Goal: Task Accomplishment & Management: Use online tool/utility

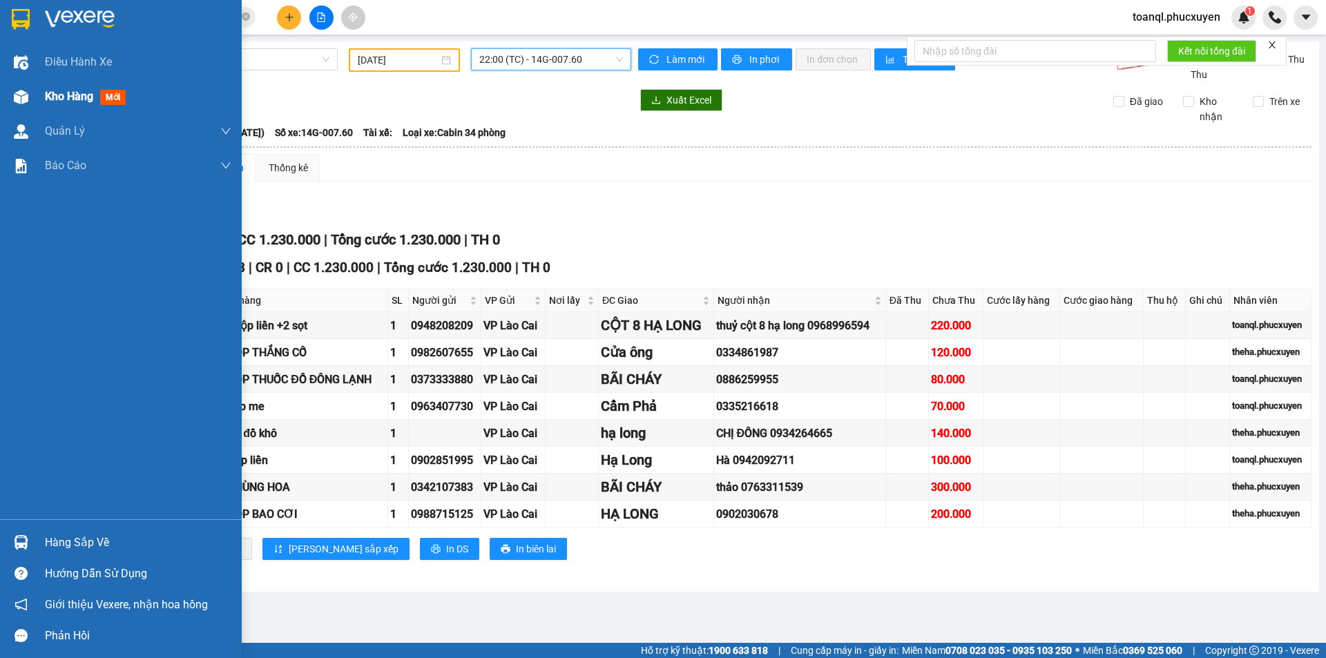
click at [16, 96] on img at bounding box center [21, 97] width 14 height 14
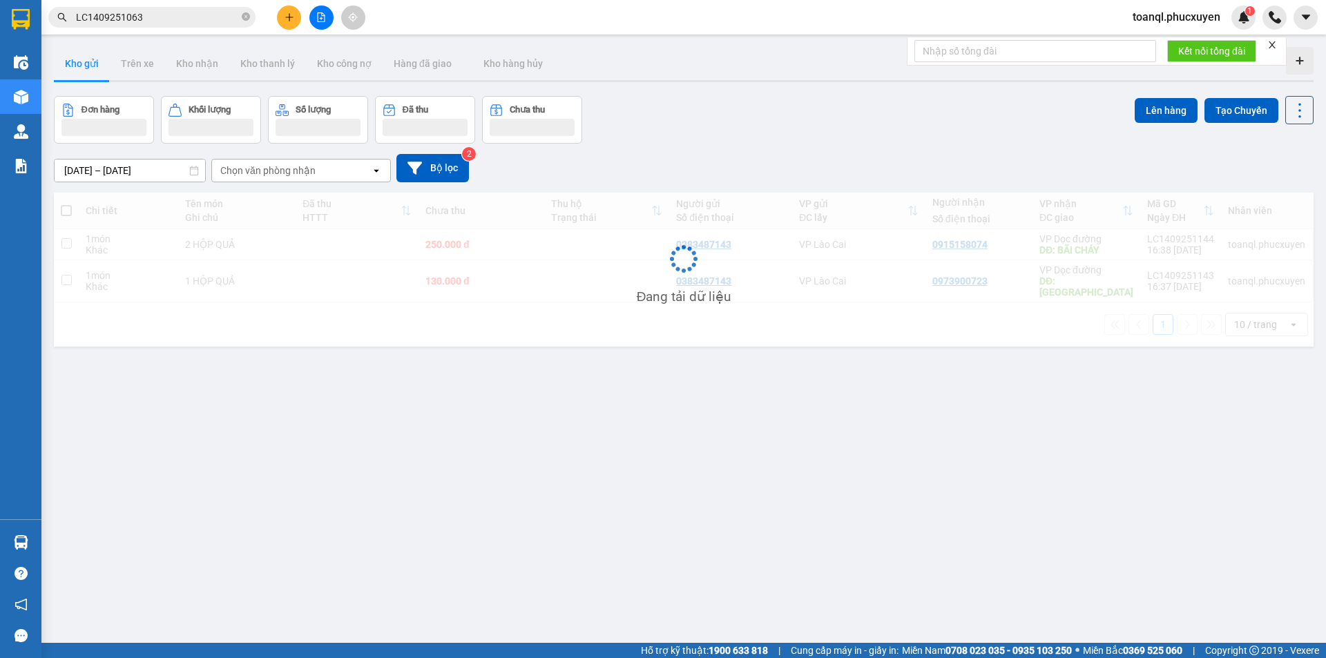
click at [504, 282] on div "Chi tiết Tên món Ghi chú Đã thu HTTT Chưa thu Thu hộ Trạng thái Người gửi Số đi…" at bounding box center [683, 270] width 1259 height 154
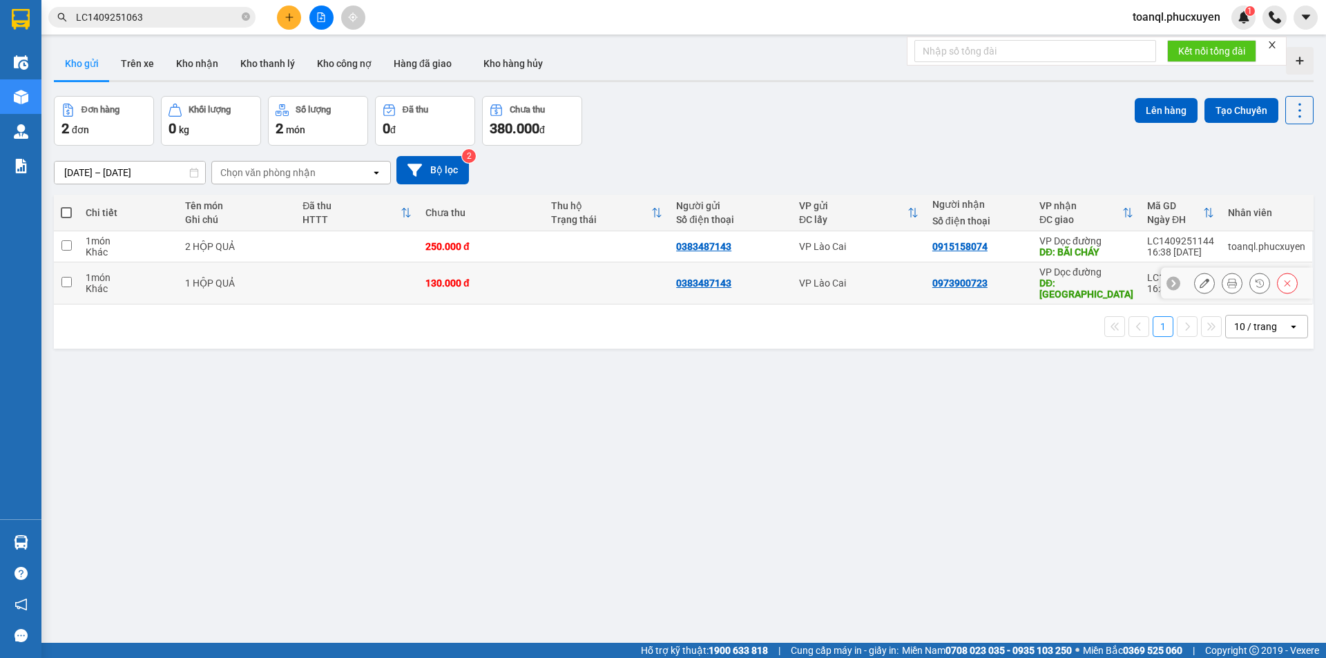
click at [495, 278] on div "130.000 đ" at bounding box center [481, 283] width 112 height 11
checkbox input "true"
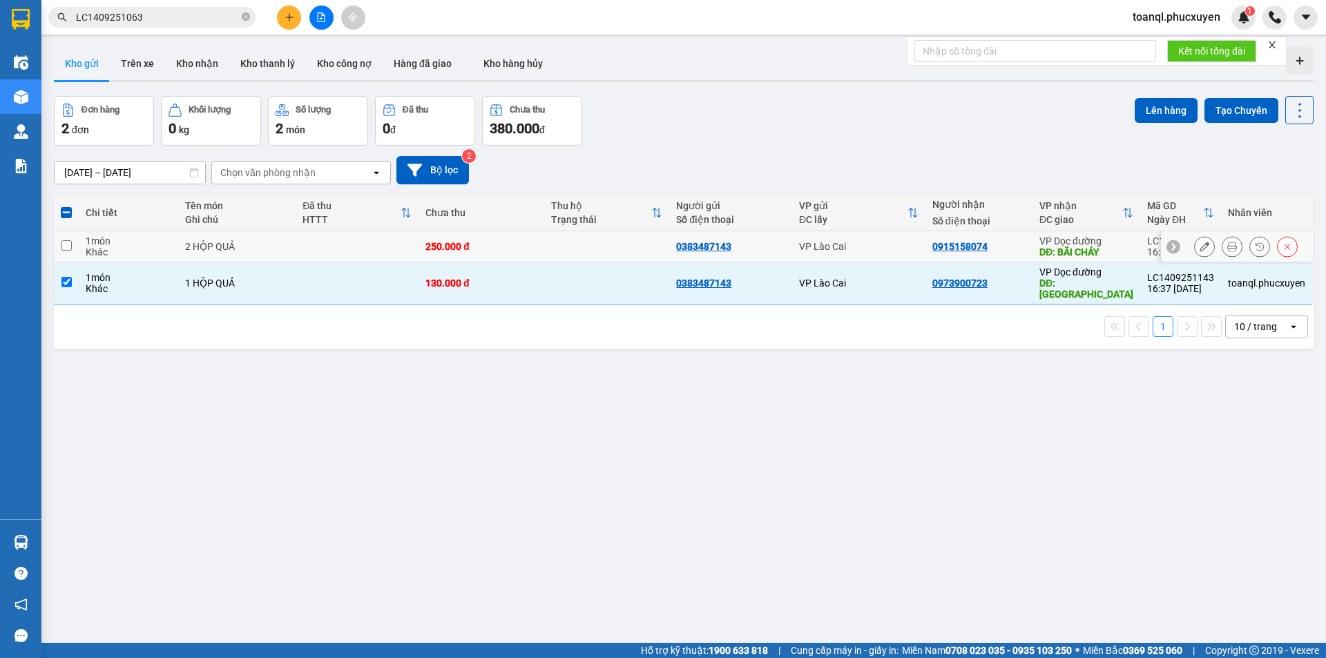
click at [487, 246] on div "250.000 đ" at bounding box center [481, 246] width 112 height 11
checkbox input "true"
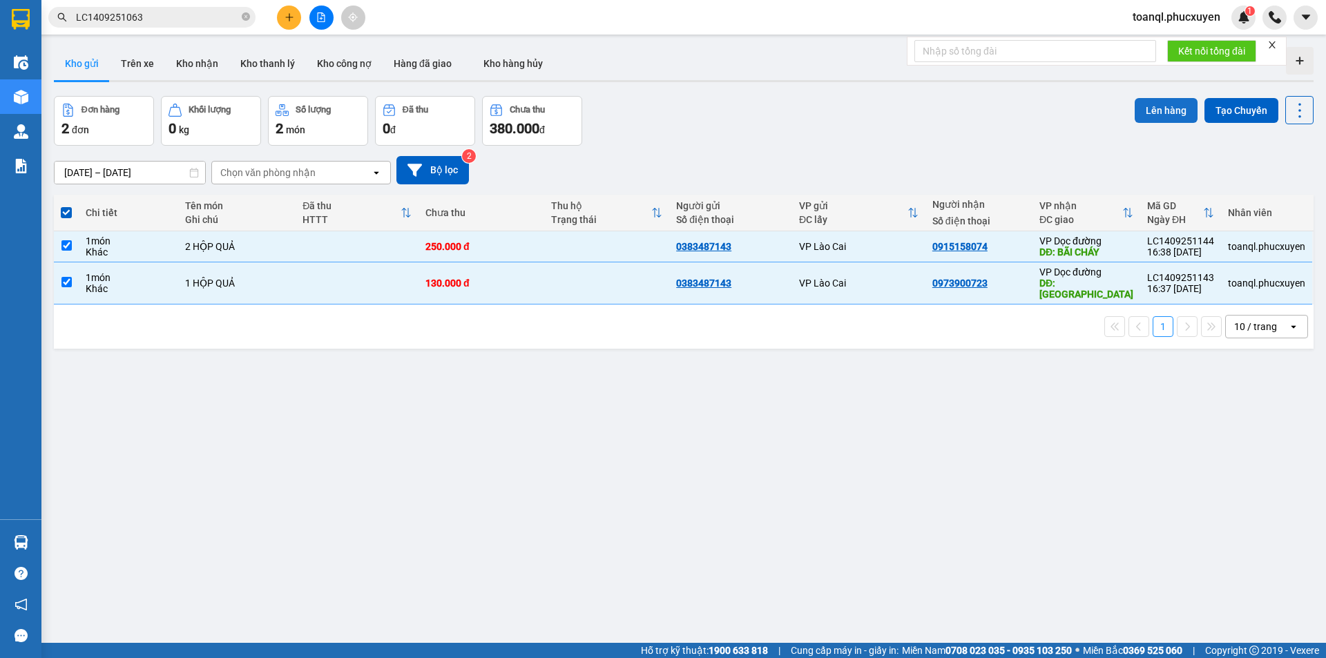
click at [1171, 105] on button "Lên hàng" at bounding box center [1165, 110] width 63 height 25
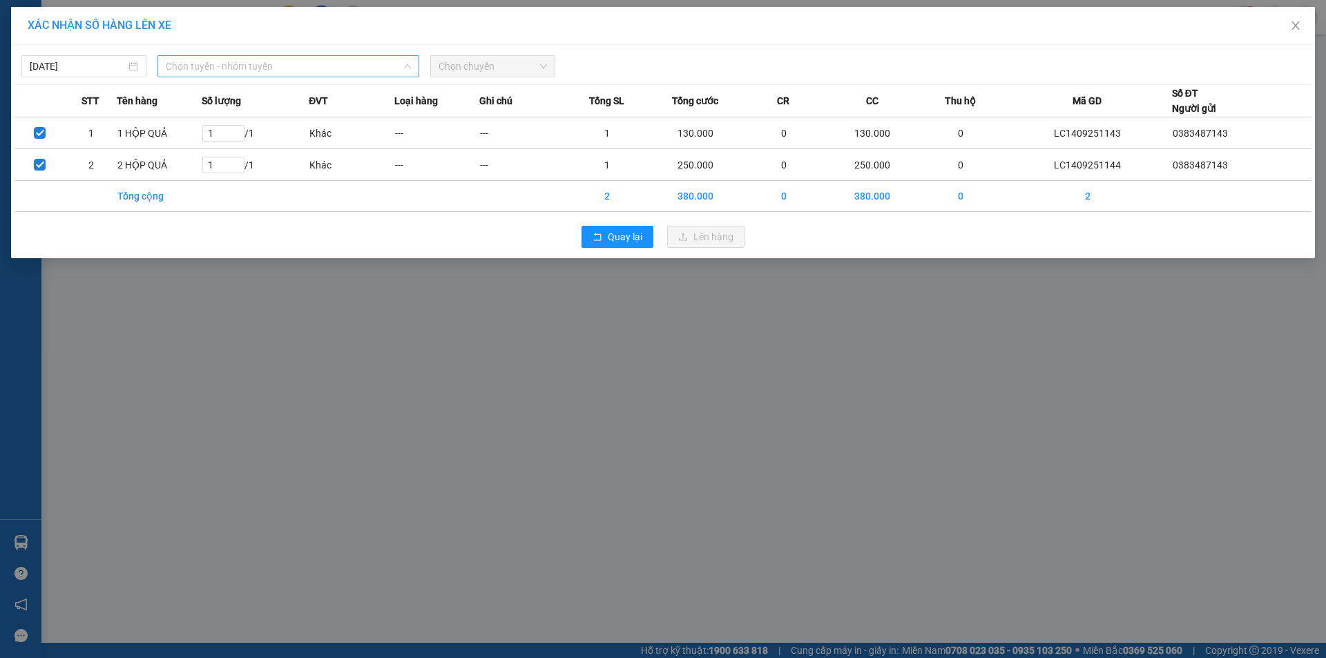
click at [253, 55] on div "Chọn tuyến - nhóm tuyến" at bounding box center [288, 66] width 262 height 22
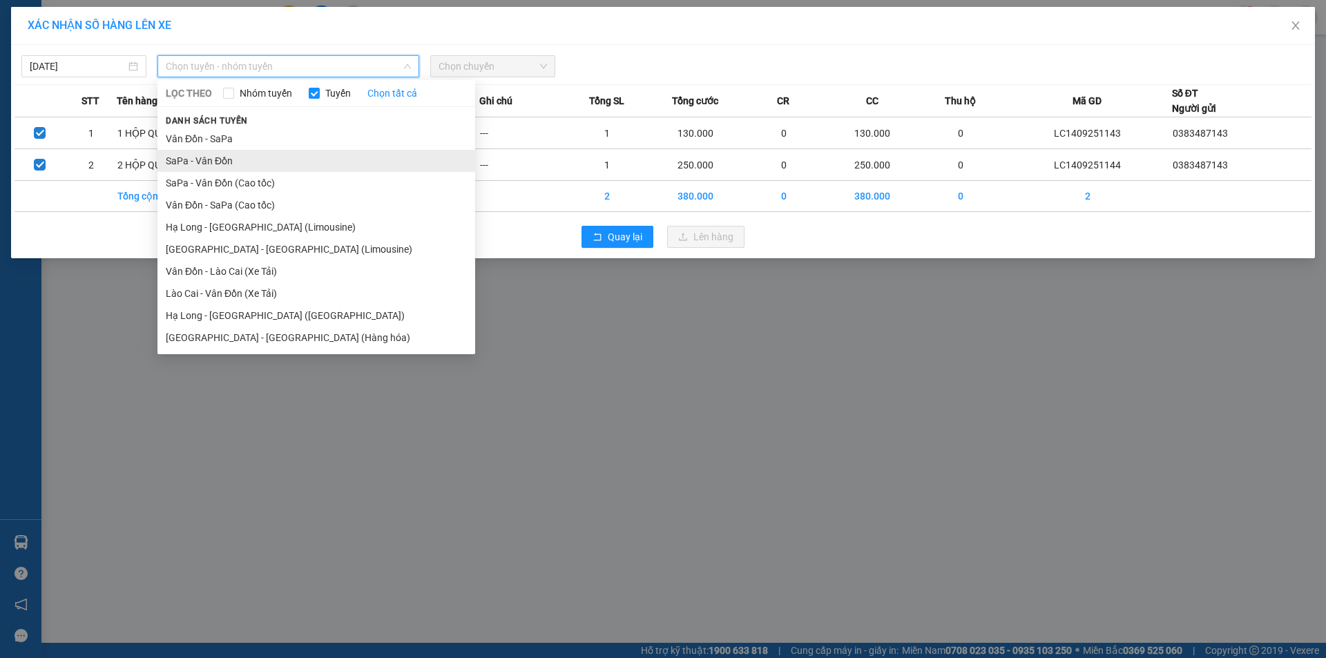
click at [175, 159] on li "SaPa - Vân Đồn" at bounding box center [316, 161] width 318 height 22
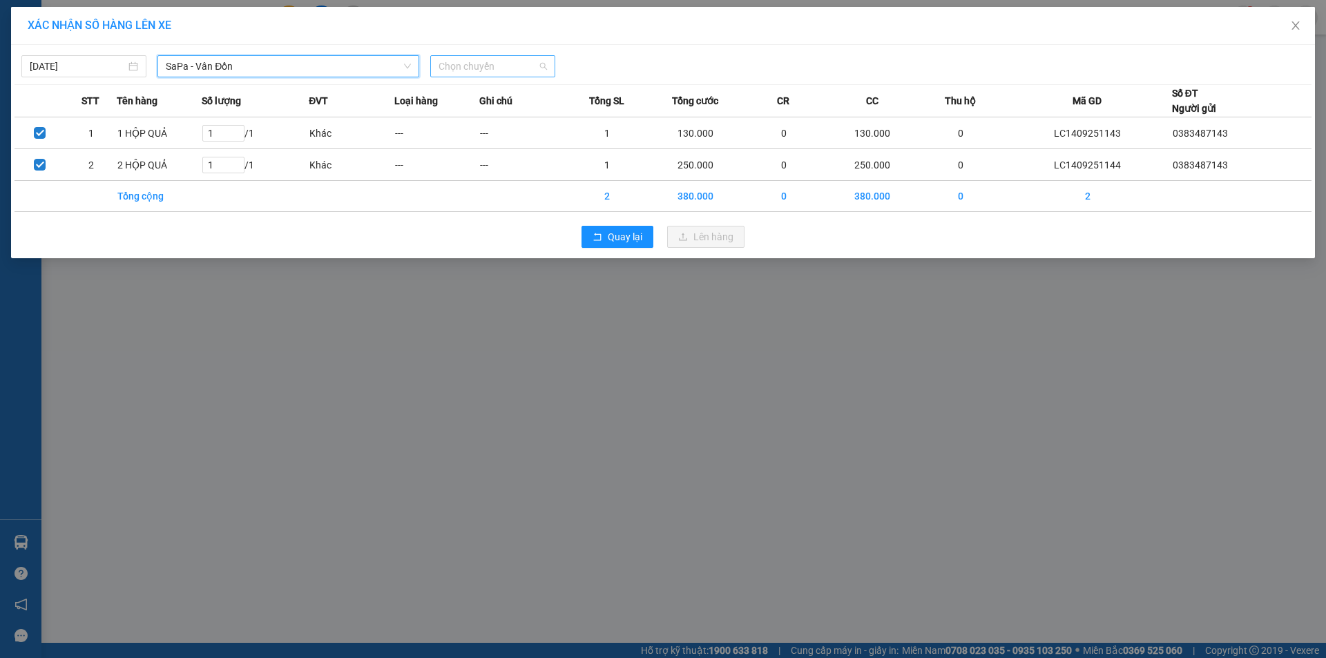
click at [496, 68] on span "Chọn chuyến" at bounding box center [492, 66] width 108 height 21
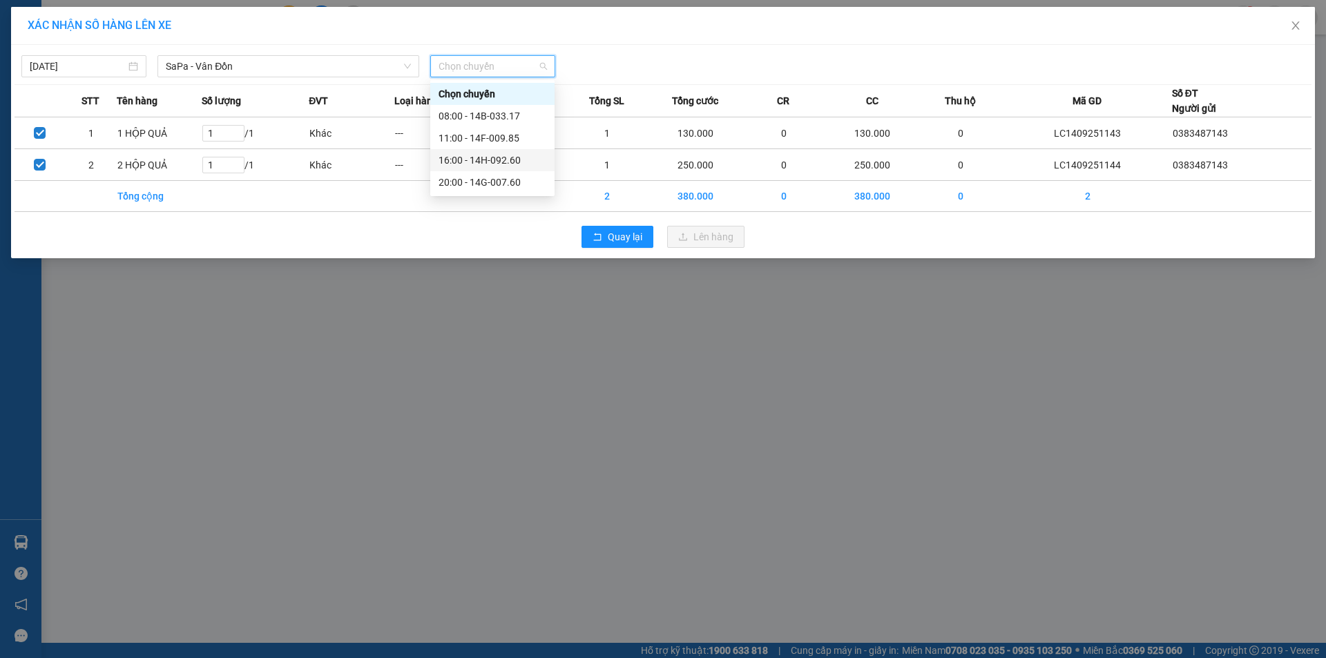
click at [507, 157] on div "16:00 - 14H-092.60" at bounding box center [492, 160] width 108 height 15
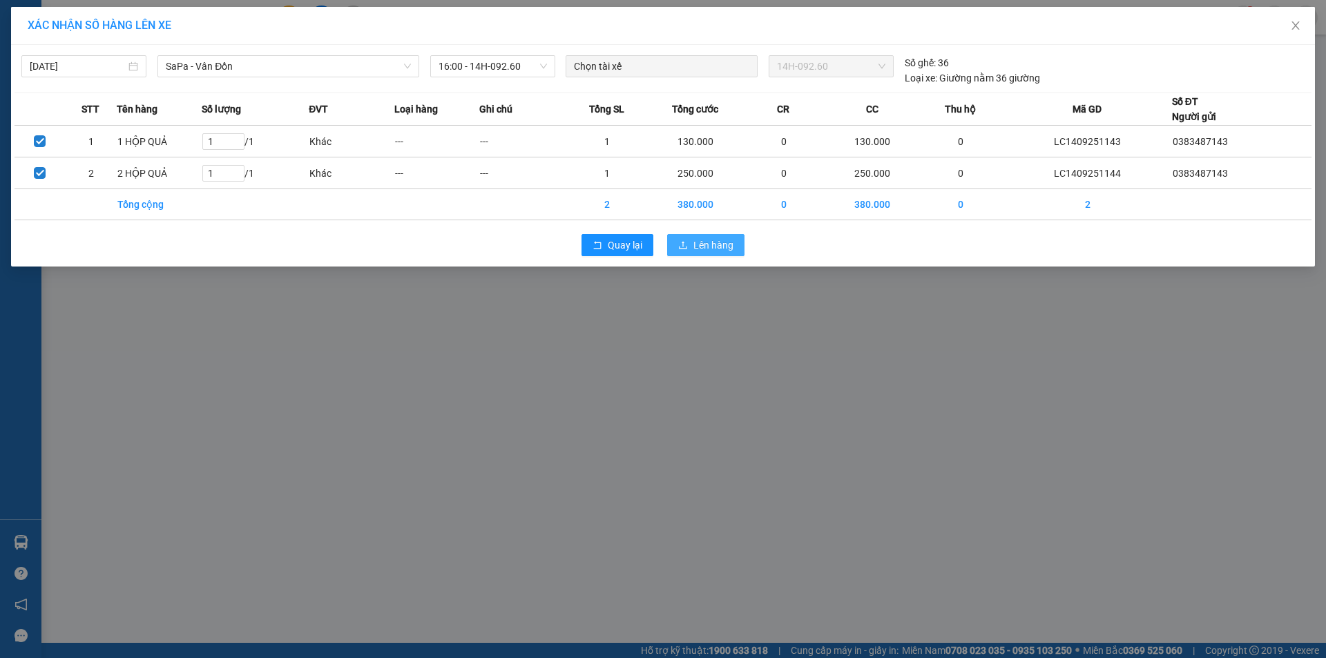
click at [719, 248] on span "Lên hàng" at bounding box center [713, 245] width 40 height 15
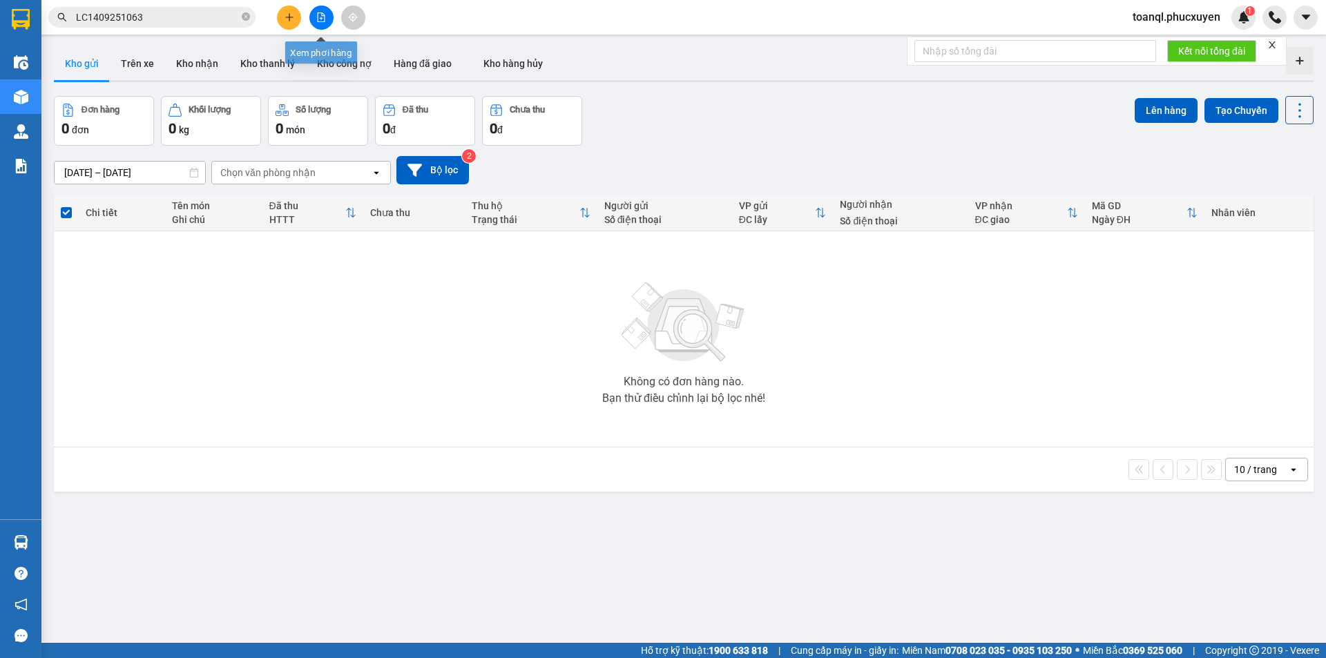
click at [317, 12] on icon "file-add" at bounding box center [321, 17] width 10 height 10
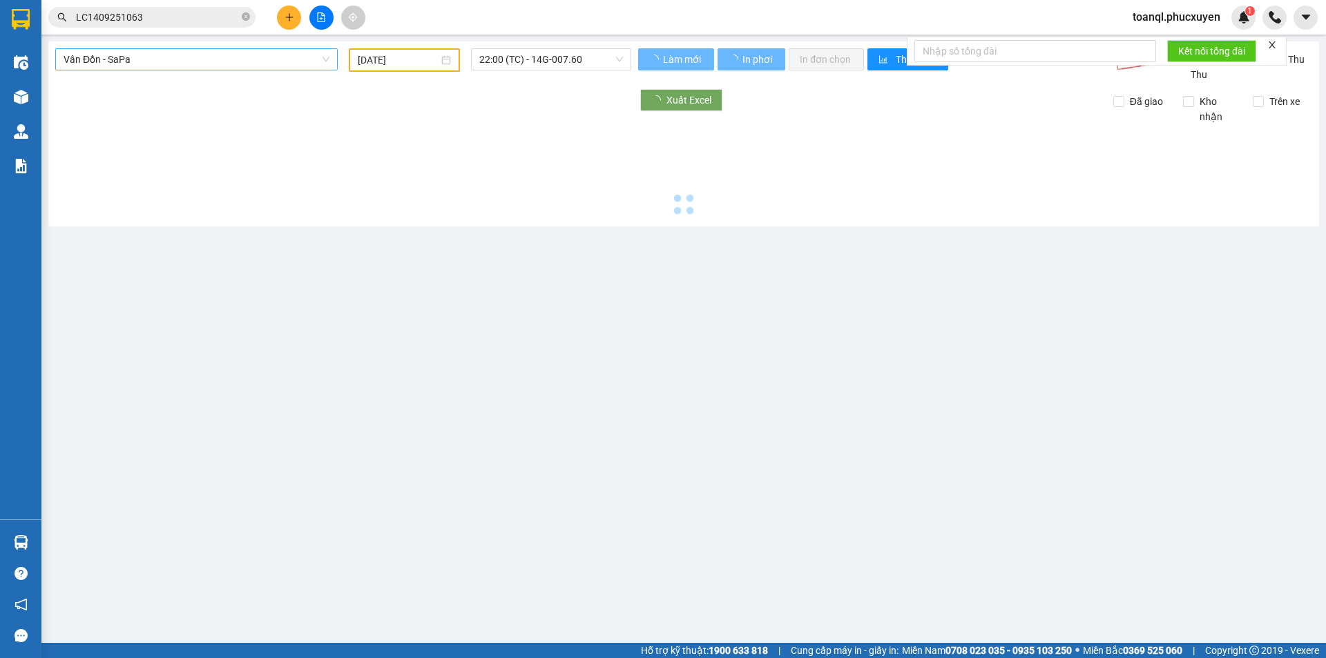
type input "[DATE]"
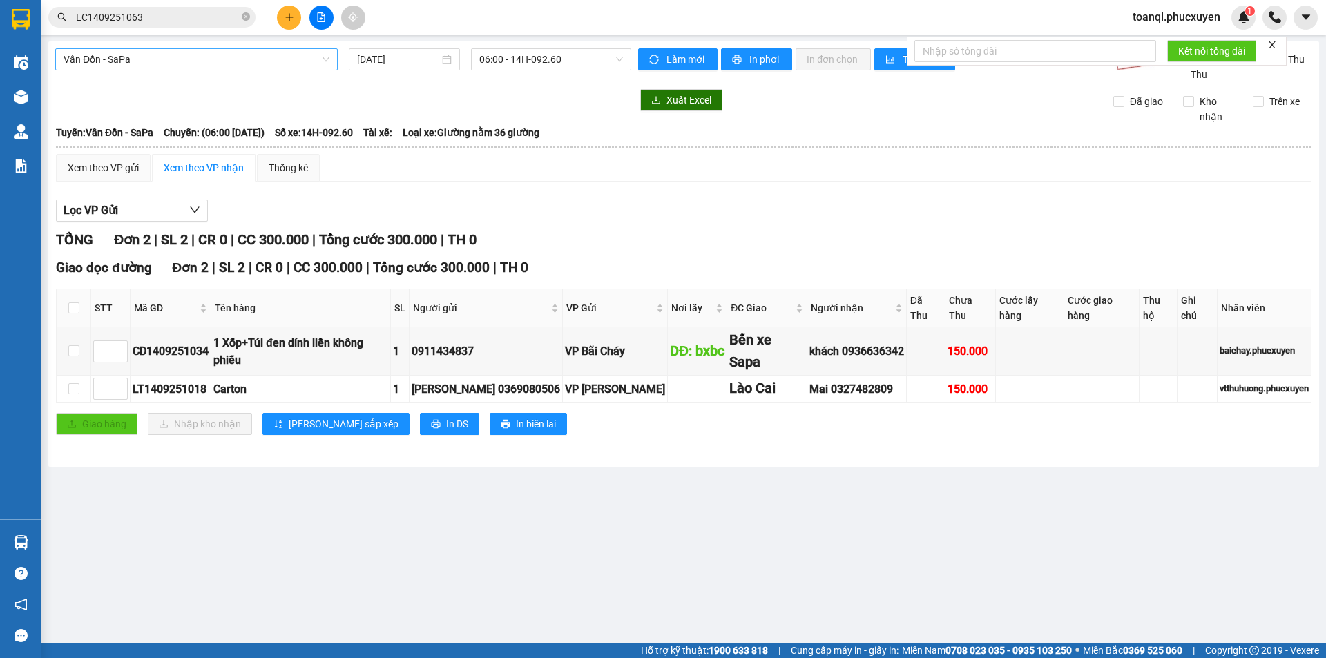
click at [169, 60] on span "Vân Đồn - SaPa" at bounding box center [197, 59] width 266 height 21
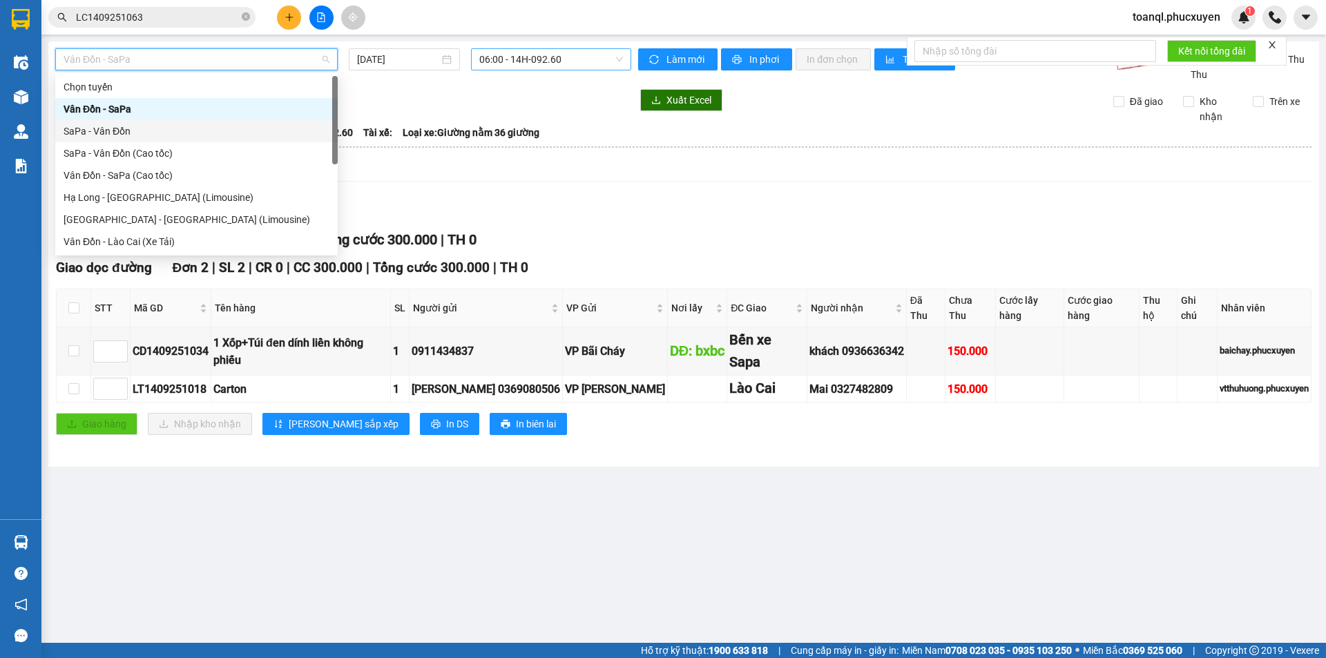
drag, startPoint x: 112, startPoint y: 130, endPoint x: 496, endPoint y: 55, distance: 392.0
click at [114, 130] on div "SaPa - Vân Đồn" at bounding box center [197, 131] width 266 height 15
type input "[DATE]"
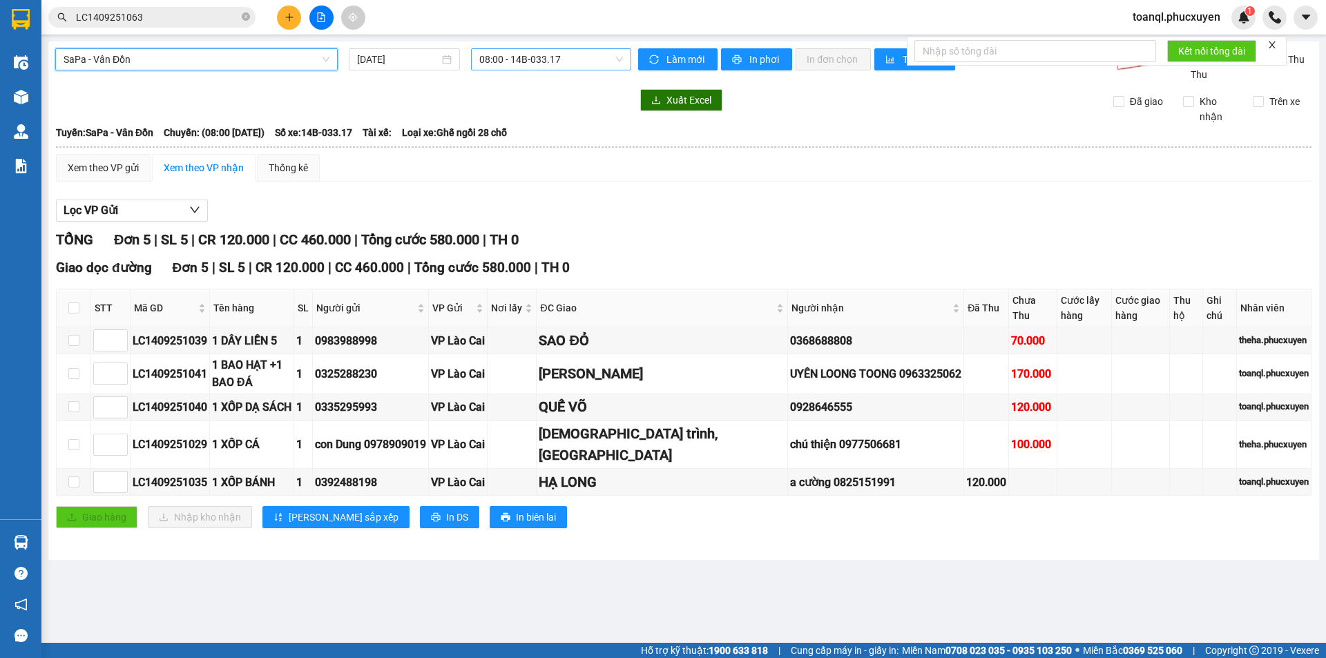
click at [534, 57] on span "08:00 - 14B-033.17" at bounding box center [551, 59] width 144 height 21
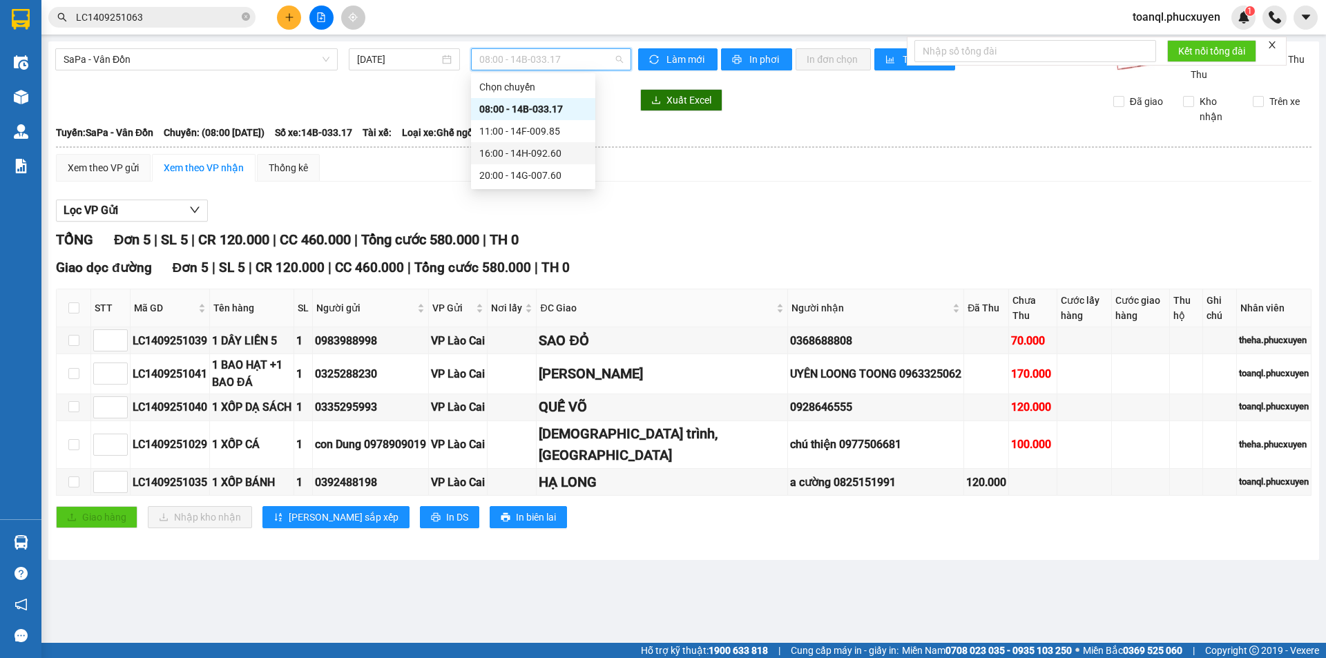
click at [539, 151] on div "16:00 - 14H-092.60" at bounding box center [533, 153] width 108 height 15
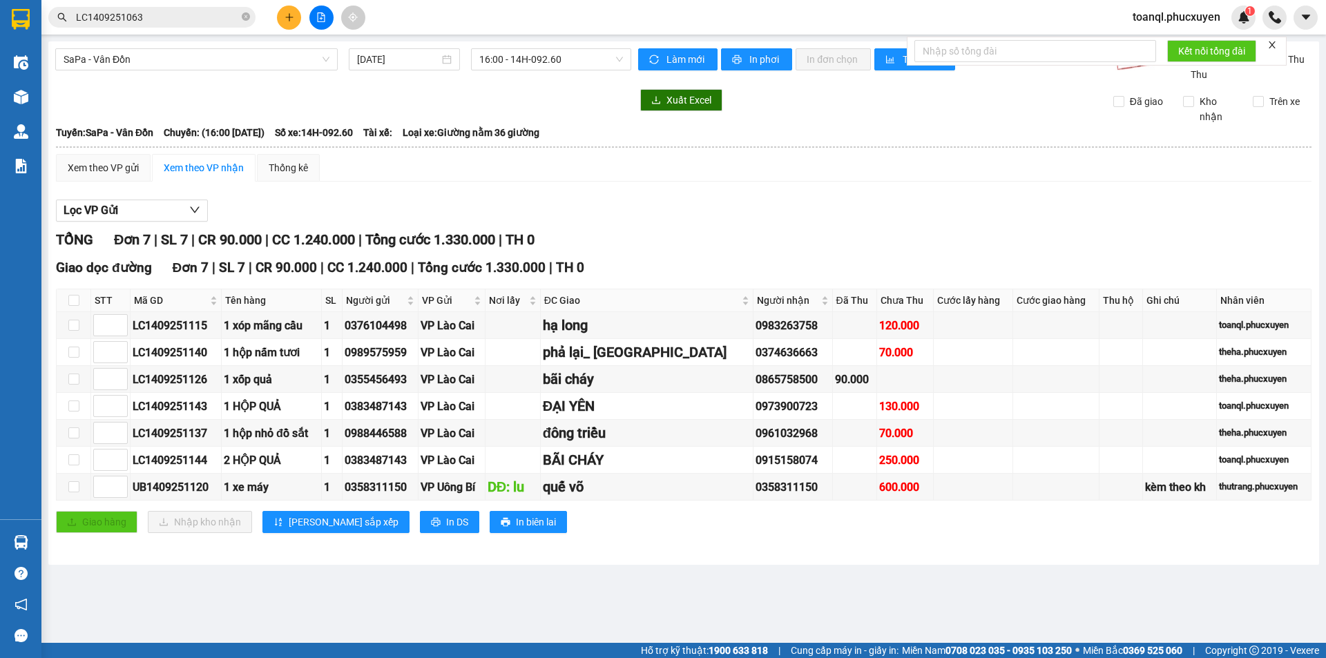
click at [640, 581] on main "SaPa - Vân Đồn [DATE] 16:00 - 14H-092.60 Làm mới In phơi In đơn chọn Thống kê L…" at bounding box center [663, 321] width 1326 height 643
click at [324, 20] on icon "file-add" at bounding box center [322, 17] width 8 height 10
click at [228, 62] on span "SaPa - Vân Đồn" at bounding box center [197, 59] width 266 height 21
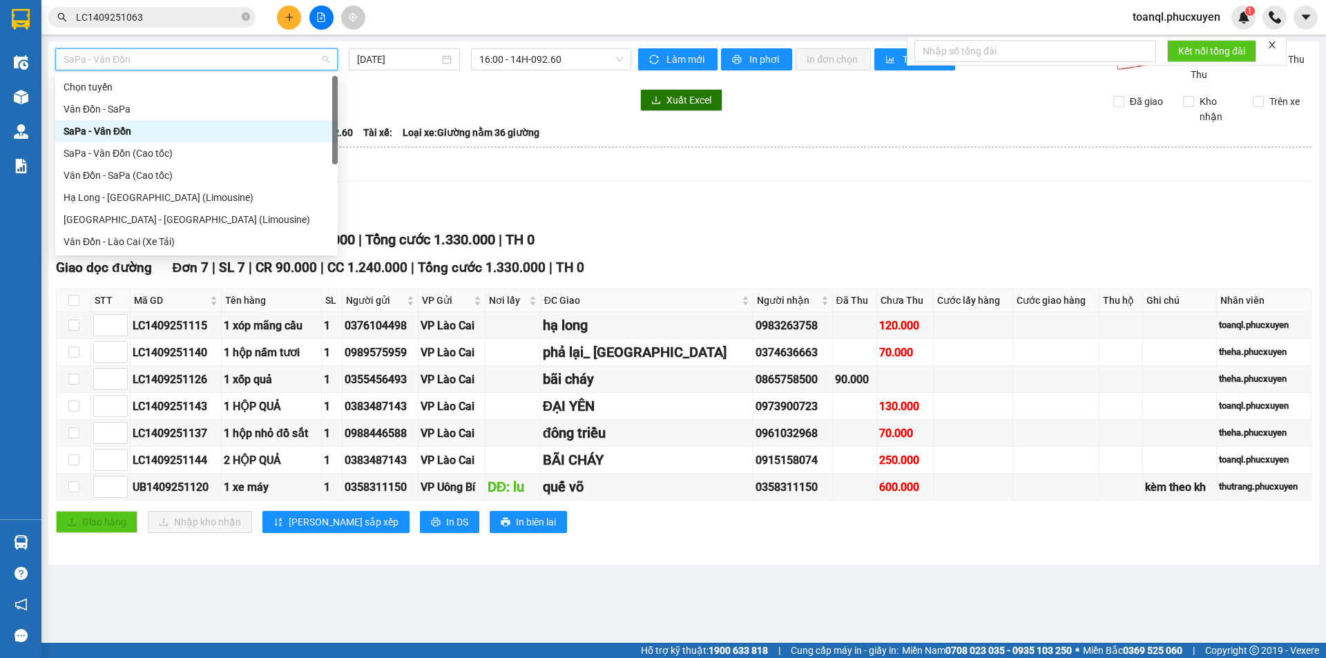
drag, startPoint x: 98, startPoint y: 130, endPoint x: 420, endPoint y: 95, distance: 323.7
click at [99, 130] on div "SaPa - Vân Đồn" at bounding box center [197, 131] width 266 height 15
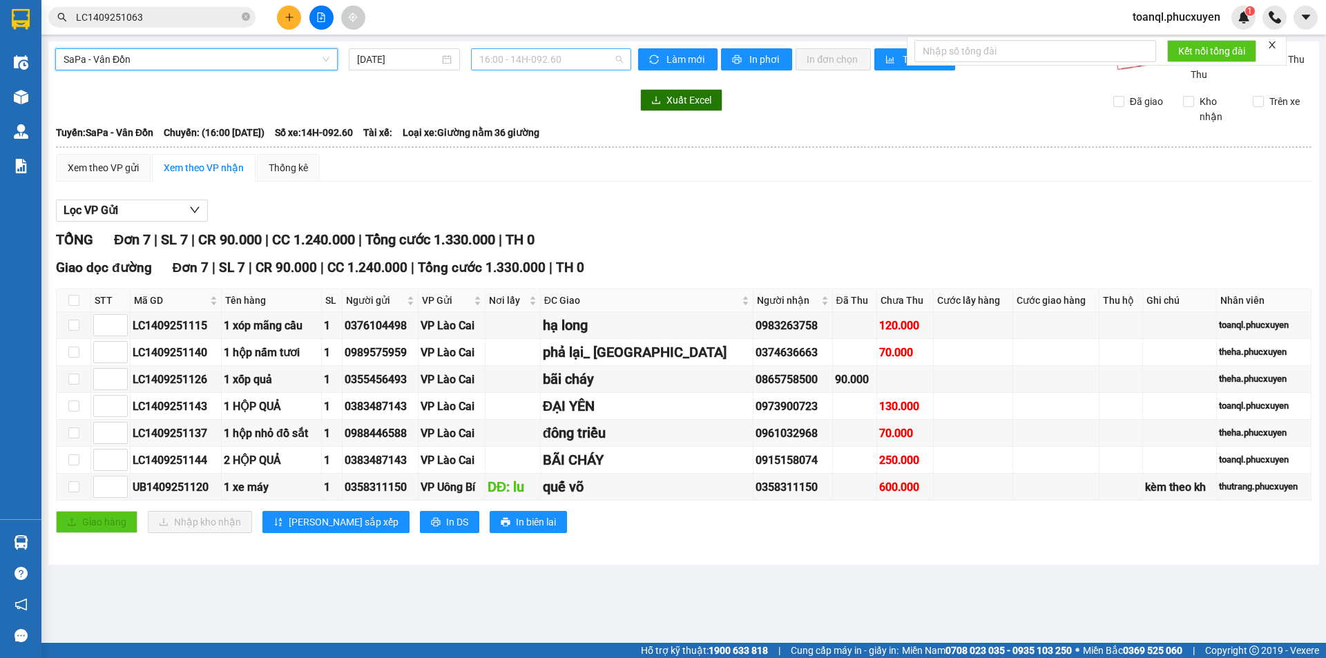
click at [531, 58] on span "16:00 - 14H-092.60" at bounding box center [551, 59] width 144 height 21
click at [661, 261] on div "Giao dọc đường Đơn 7 | SL 7 | CR 90.000 | CC 1.240.000 | Tổng cước 1.330.000 | …" at bounding box center [683, 268] width 1255 height 21
